Goal: Participate in discussion

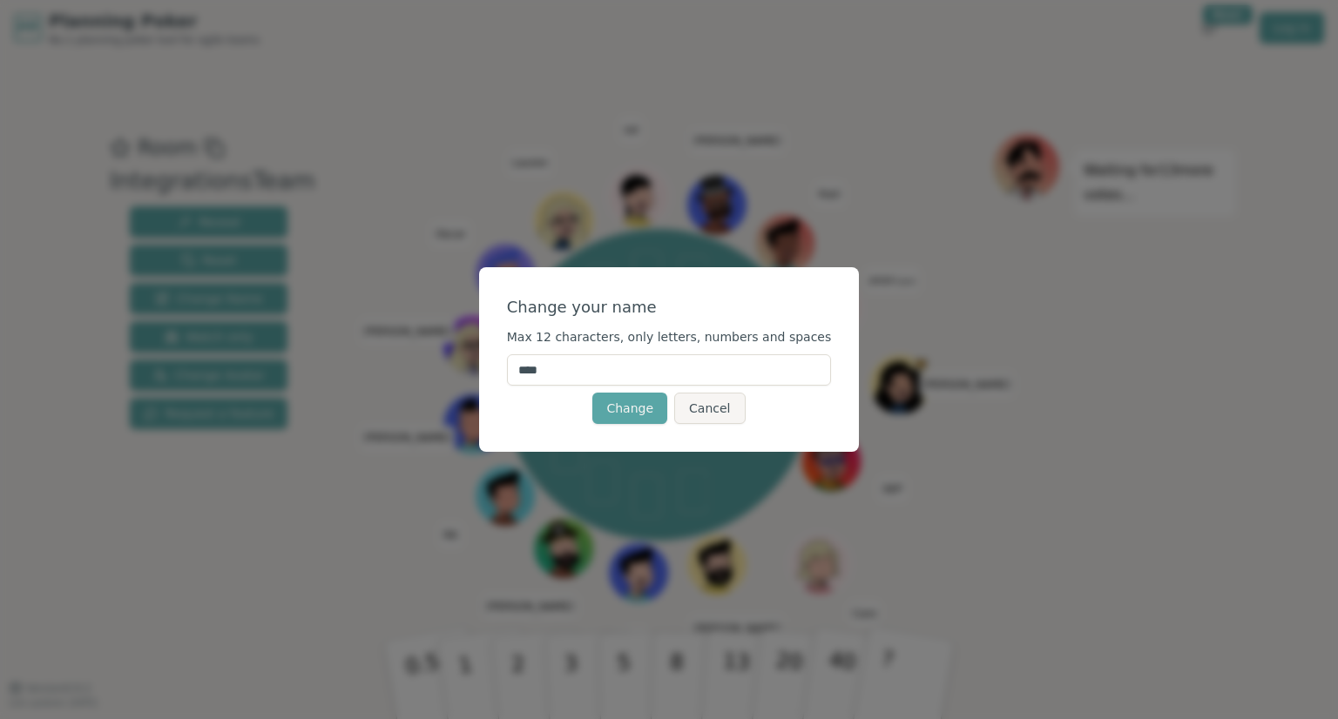
click at [653, 365] on input "****" at bounding box center [669, 369] width 325 height 31
type input "****"
click at [516, 412] on div "Change your name Max 12 characters, only letters, numbers and spaces **** Chang…" at bounding box center [669, 359] width 381 height 185
click at [652, 408] on button "Change" at bounding box center [629, 408] width 75 height 31
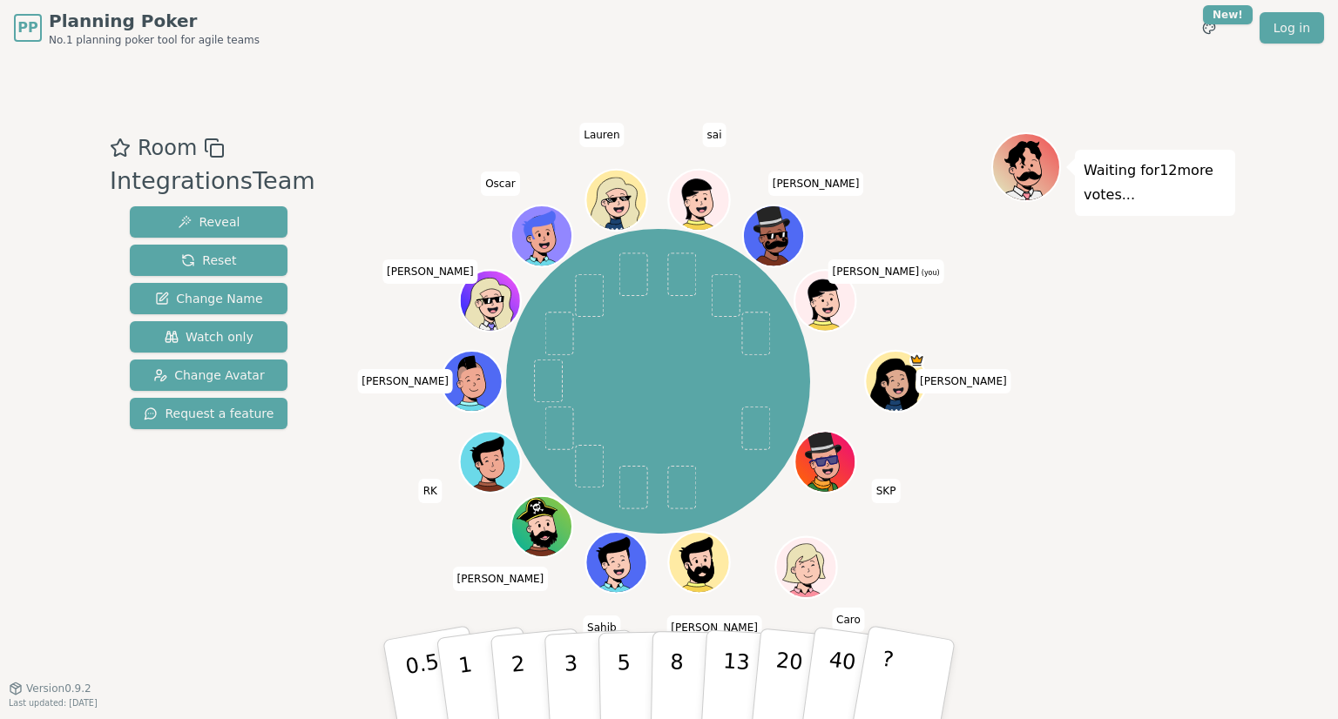
click at [812, 303] on icon at bounding box center [813, 303] width 3 height 2
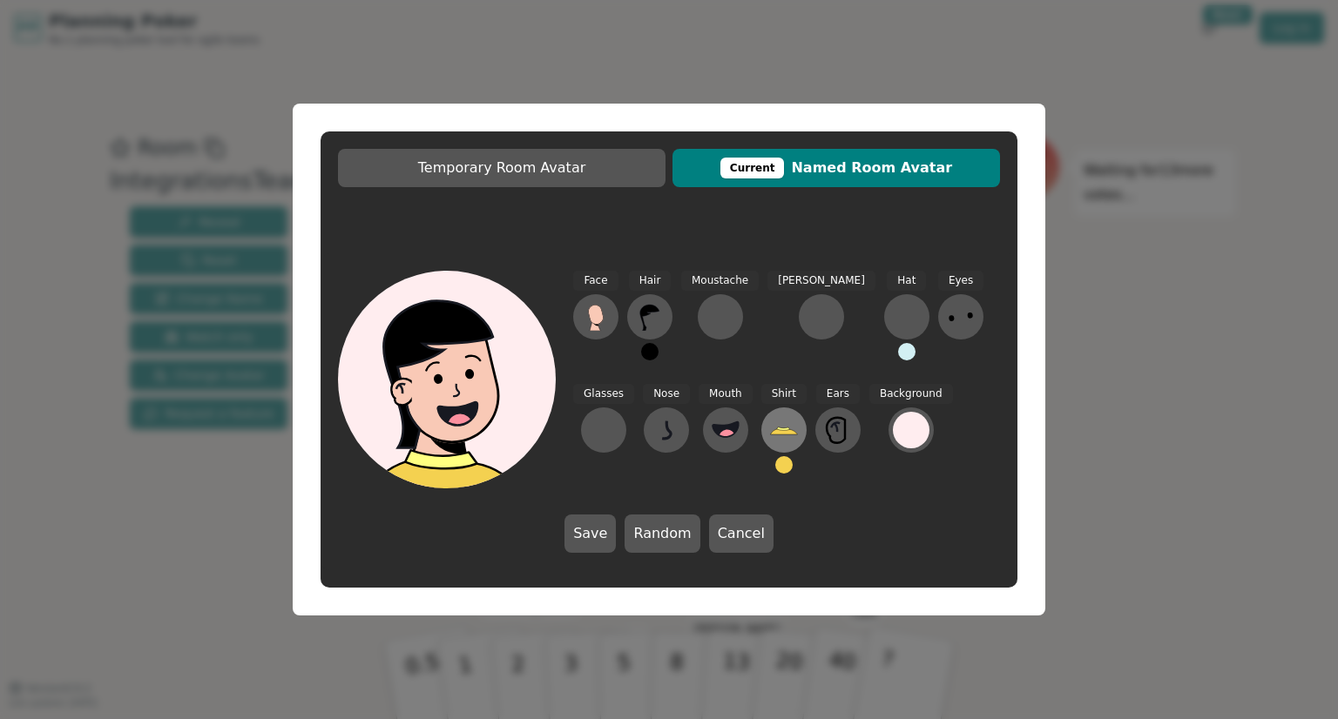
click at [770, 439] on icon at bounding box center [784, 430] width 28 height 28
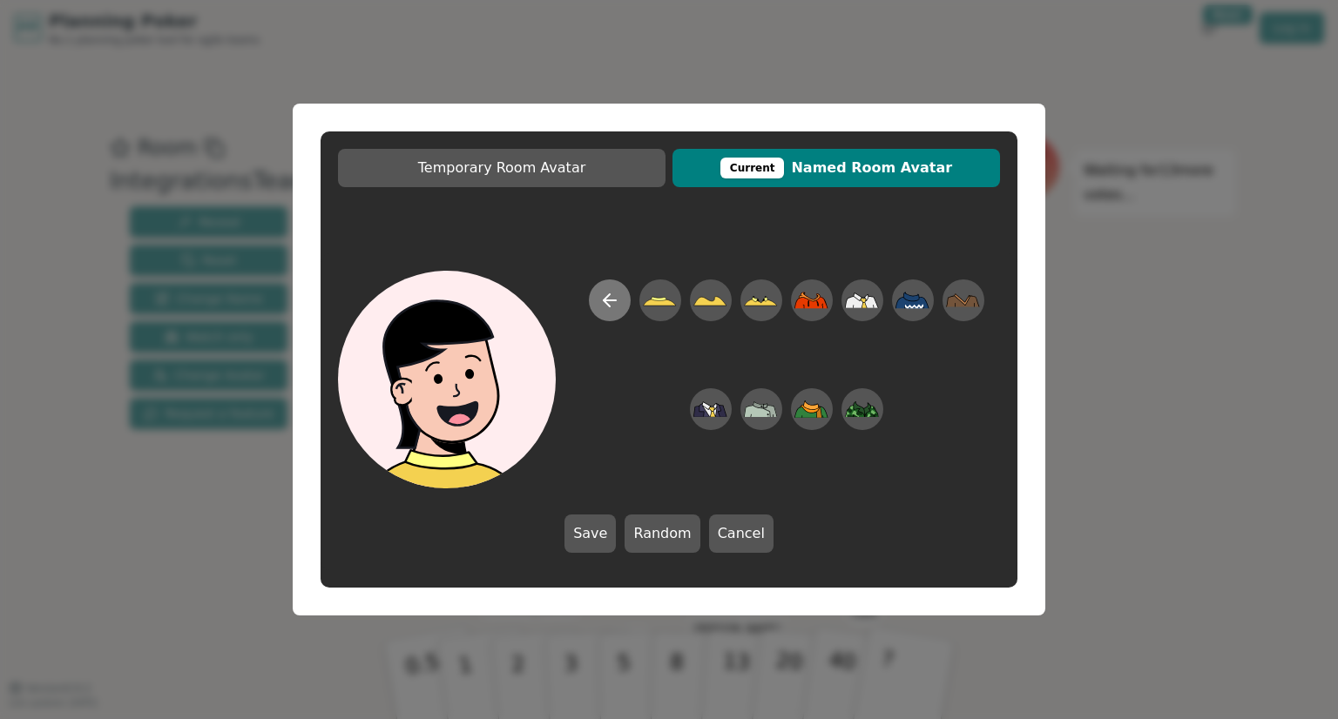
click at [611, 297] on icon at bounding box center [609, 300] width 21 height 21
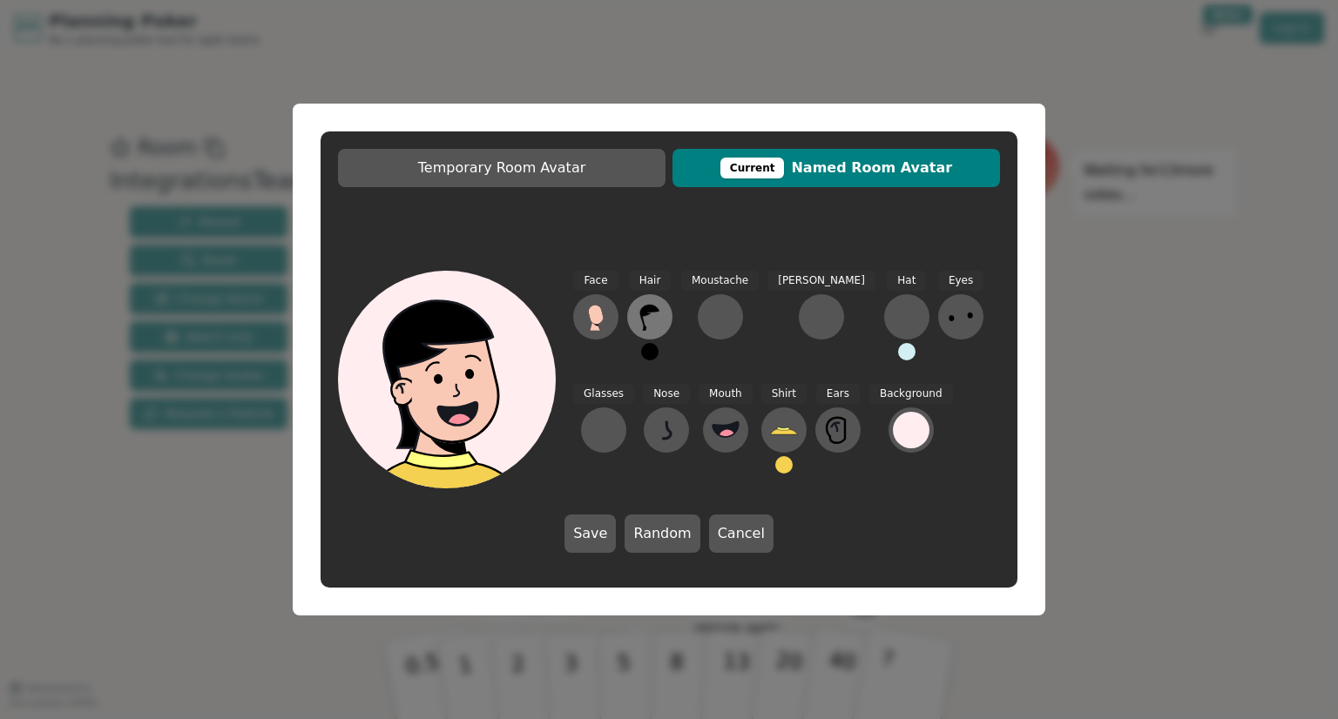
click at [644, 320] on icon at bounding box center [650, 317] width 28 height 28
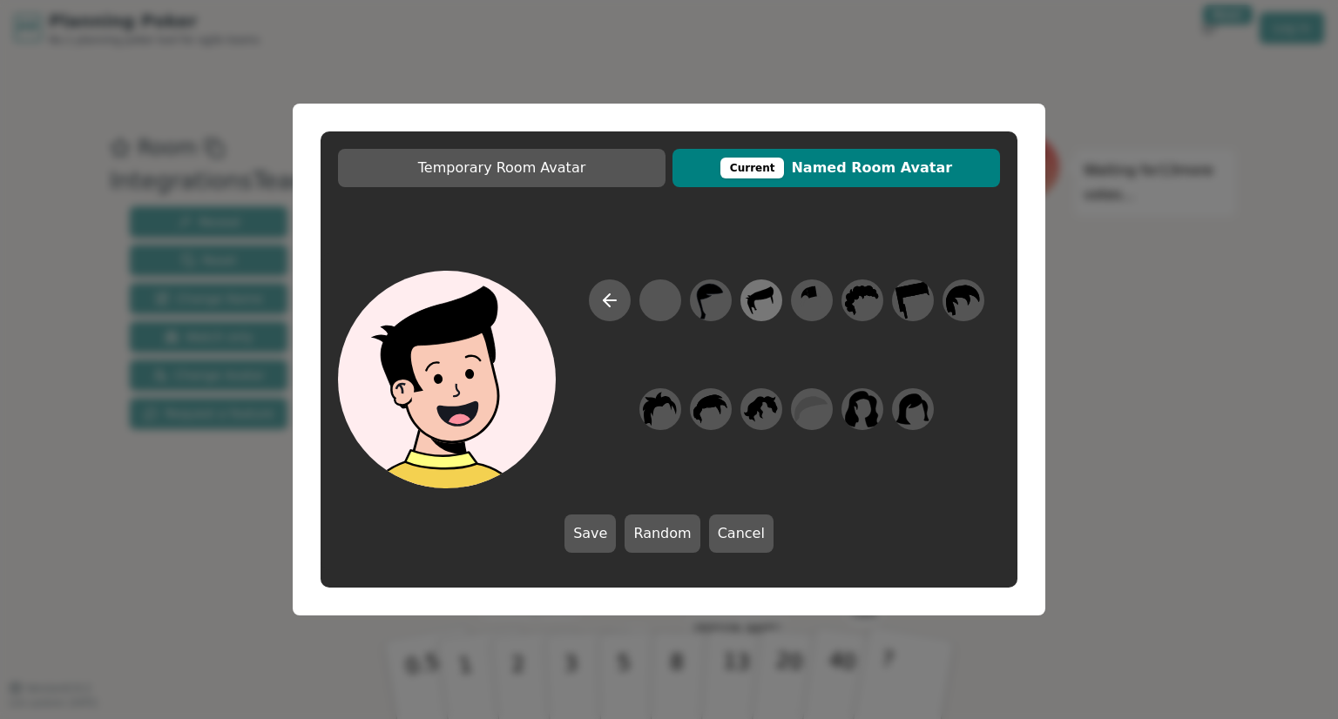
click at [757, 304] on icon at bounding box center [761, 300] width 34 height 39
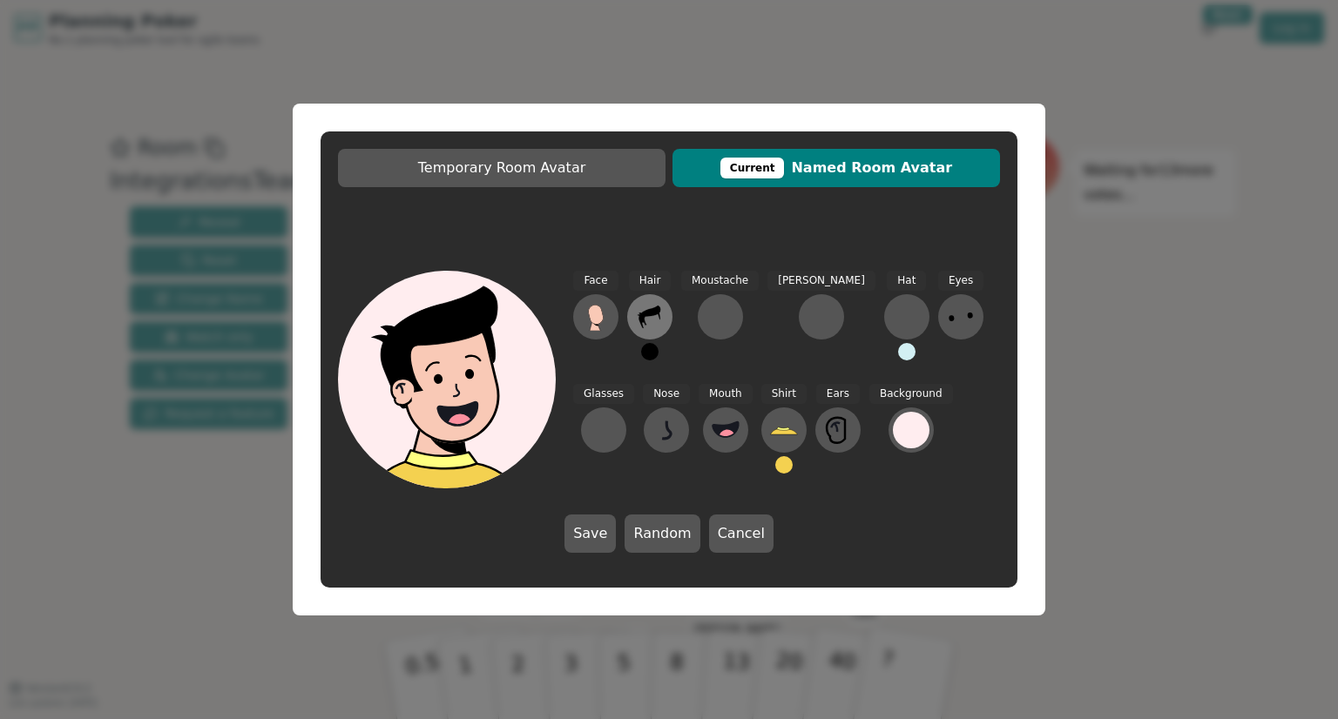
click at [647, 330] on button at bounding box center [649, 316] width 45 height 45
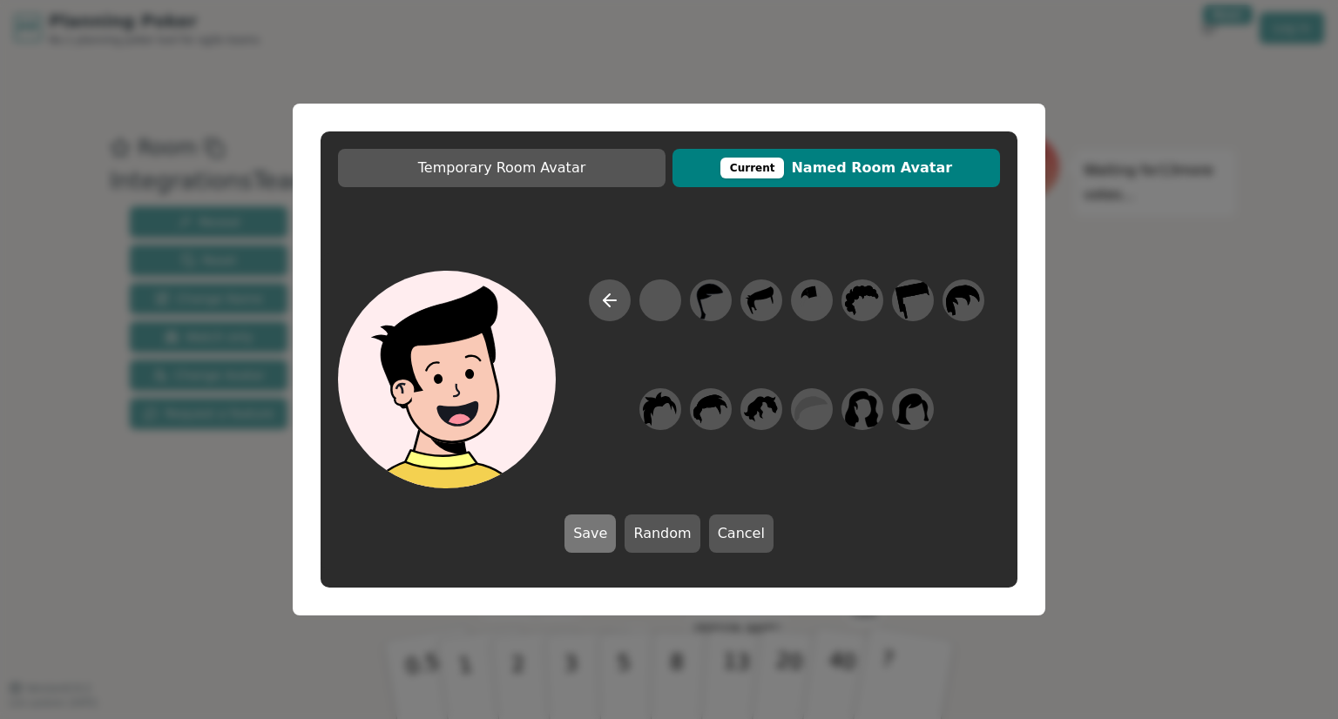
click at [587, 528] on button "Save" at bounding box center [589, 534] width 51 height 38
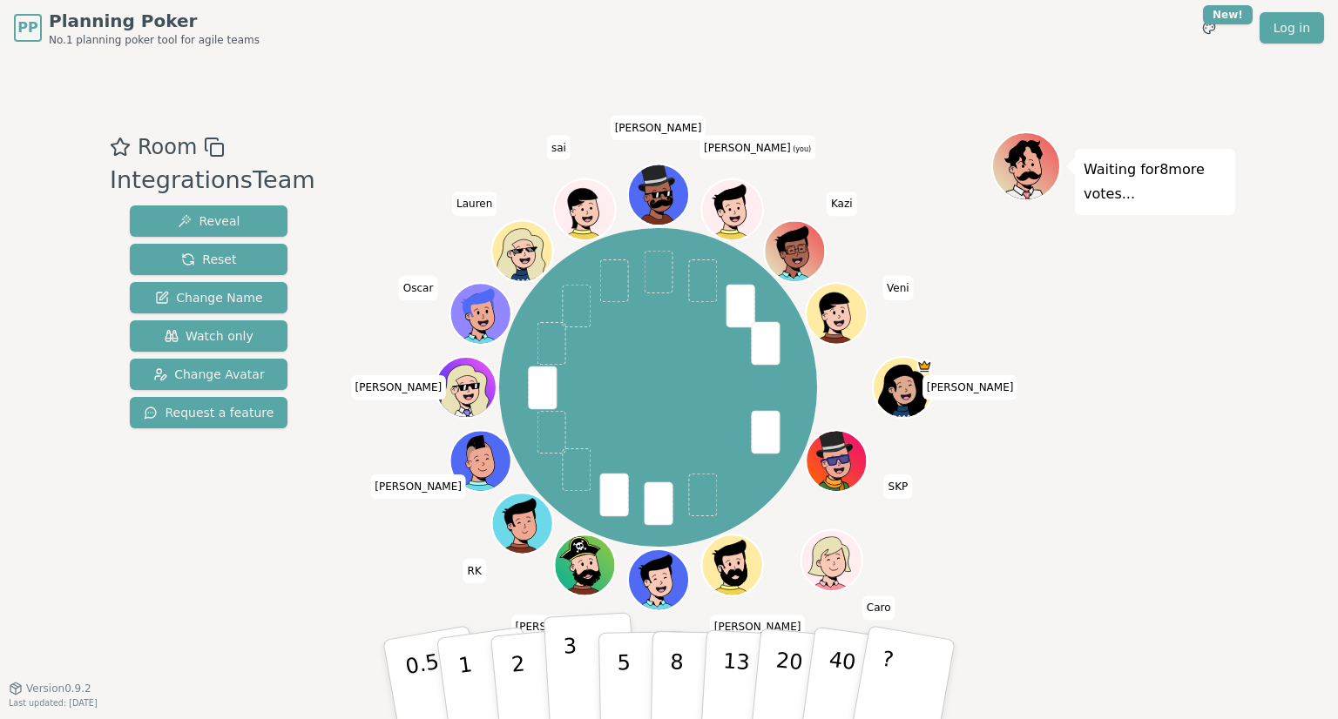
click at [557, 672] on button "3" at bounding box center [590, 680] width 95 height 136
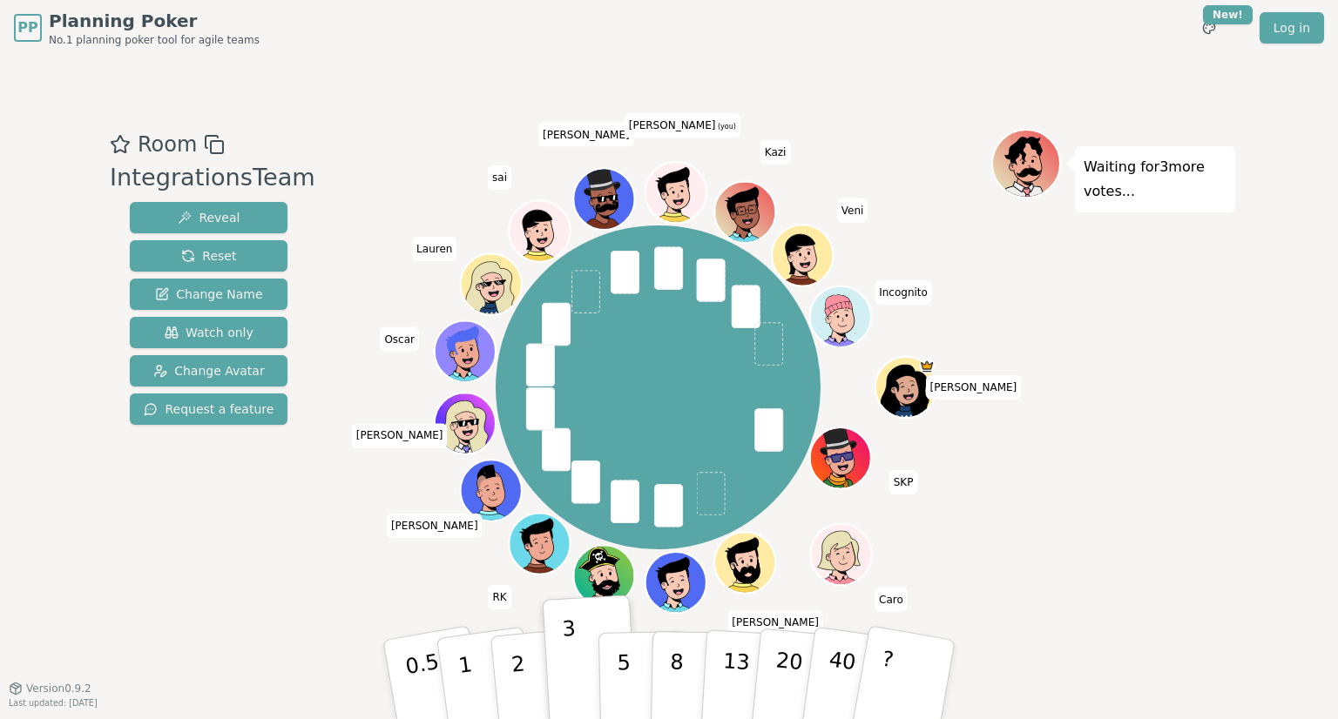
click at [1069, 308] on div "Waiting for 3 more votes..." at bounding box center [1113, 372] width 244 height 487
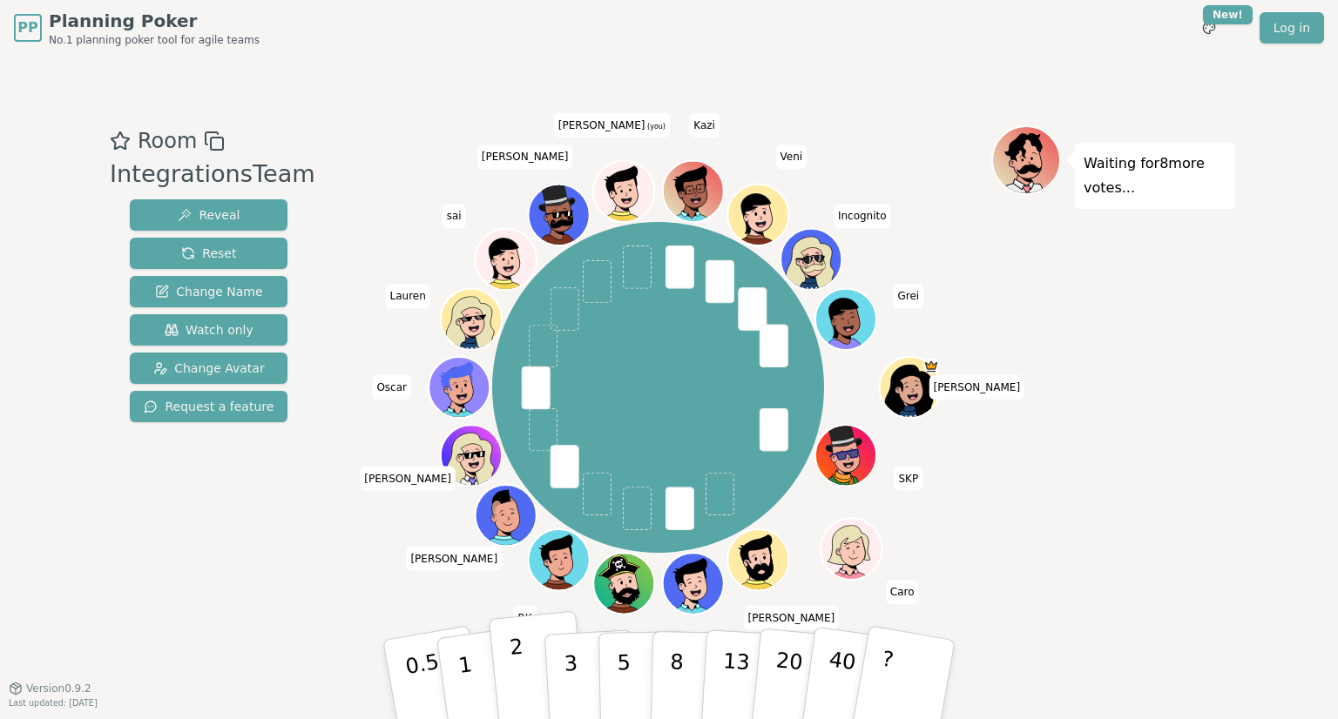
click at [536, 676] on button "2" at bounding box center [538, 680] width 99 height 138
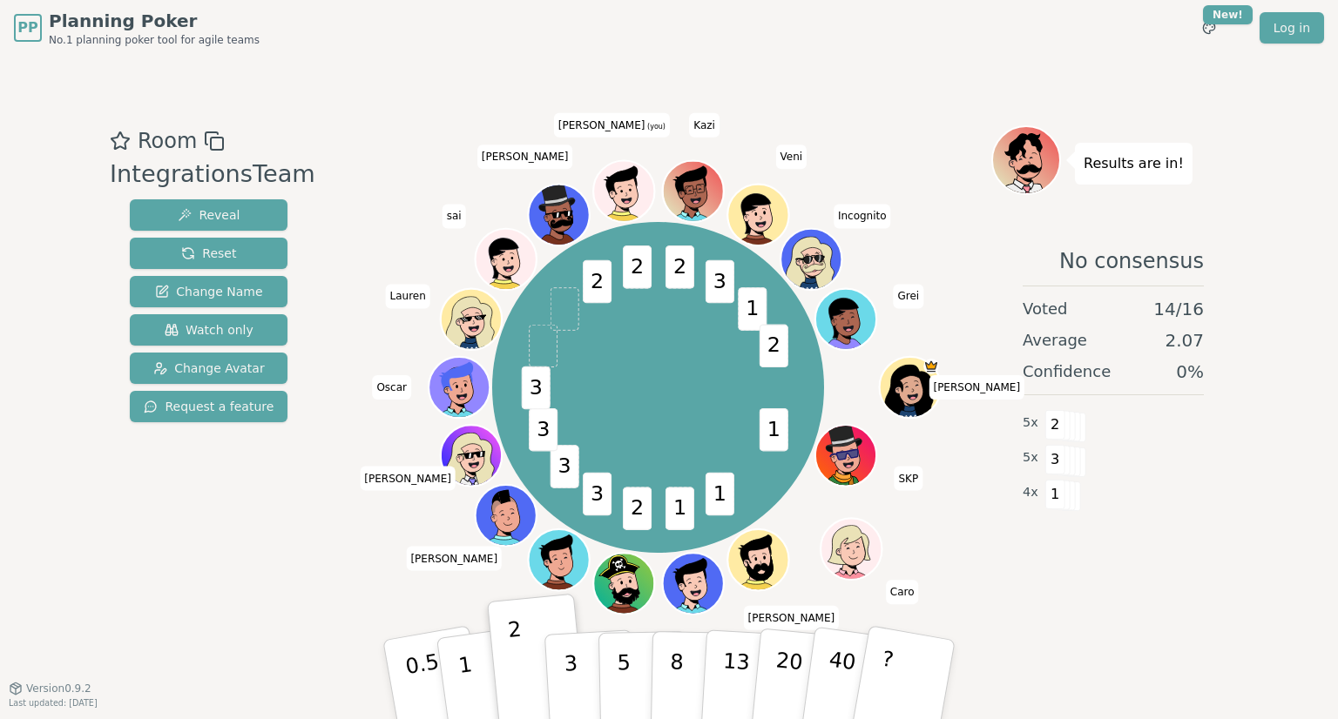
click at [897, 93] on div "Room IntegrationsTeam Reveal Reset Change Name Watch only Change Avatar Request…" at bounding box center [669, 372] width 1132 height 632
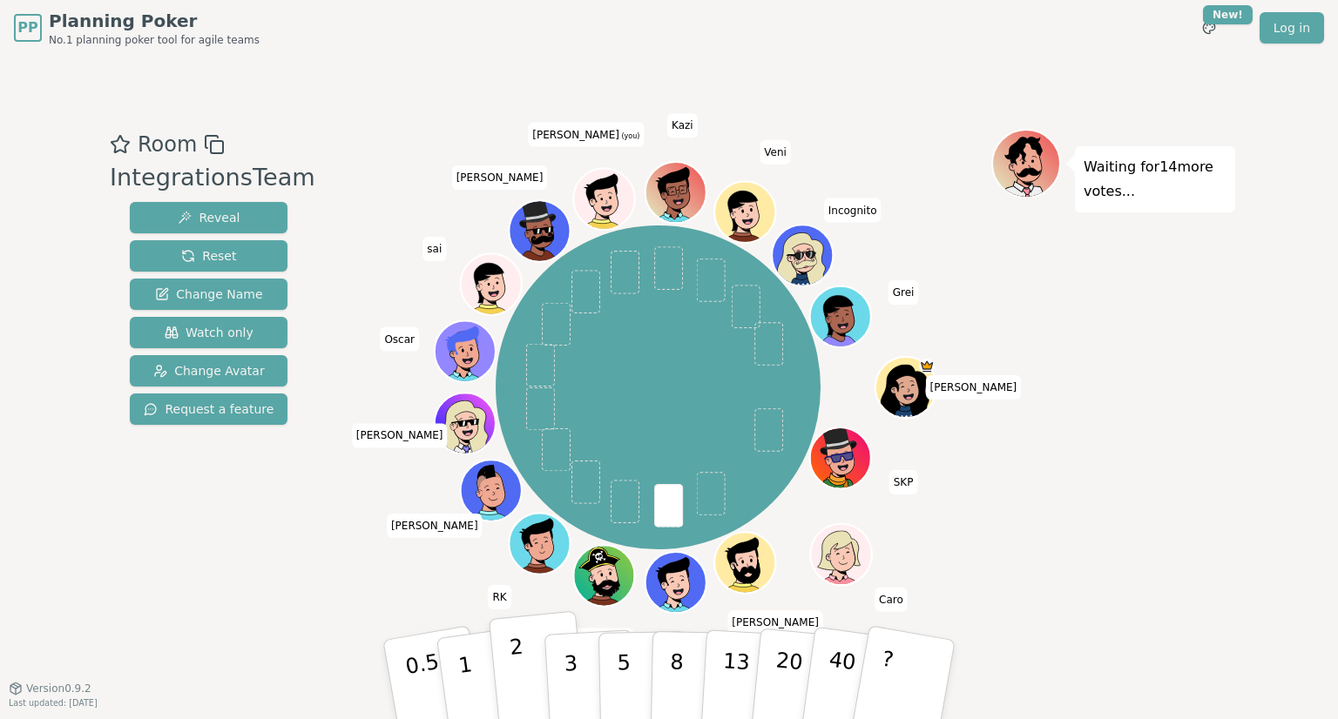
click at [527, 684] on button "2" at bounding box center [538, 680] width 99 height 138
